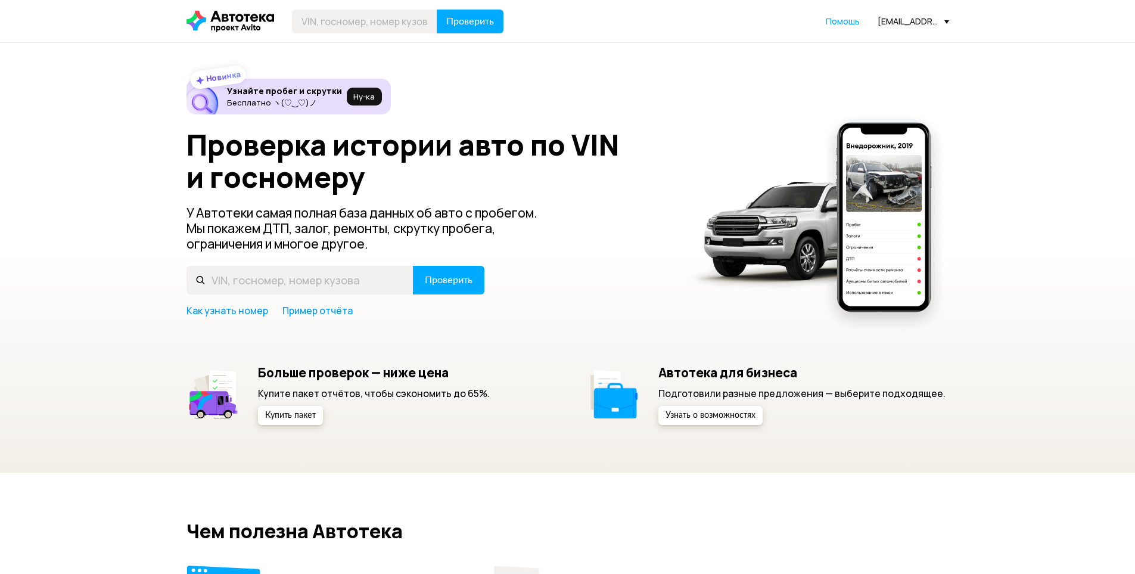
type input "[PERSON_NAME]"
type input "[VEHICLE_IDENTIFICATION_NUMBER]"
click at [437, 10] on button "Проверить" at bounding box center [470, 22] width 67 height 24
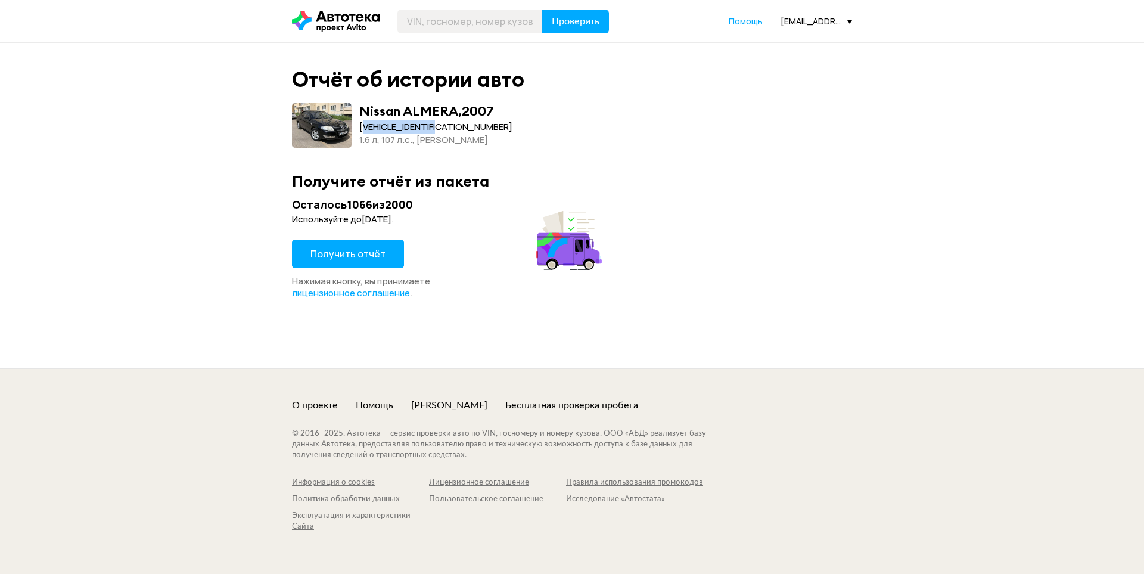
drag, startPoint x: 363, startPoint y: 128, endPoint x: 463, endPoint y: 123, distance: 99.6
click at [462, 123] on div "[VEHICLE_IDENTIFICATION_NUMBER]" at bounding box center [435, 126] width 153 height 13
drag, startPoint x: 357, startPoint y: 125, endPoint x: 477, endPoint y: 127, distance: 120.3
click at [477, 127] on div "Nissan ALMERA , 2007 [VEHICLE_IDENTIFICATION_NUMBER] 1.6 л, 107 л.c., [PERSON_N…" at bounding box center [572, 125] width 560 height 45
copy div "[VEHICLE_IDENTIFICATION_NUMBER]"
